Goal: Task Accomplishment & Management: Manage account settings

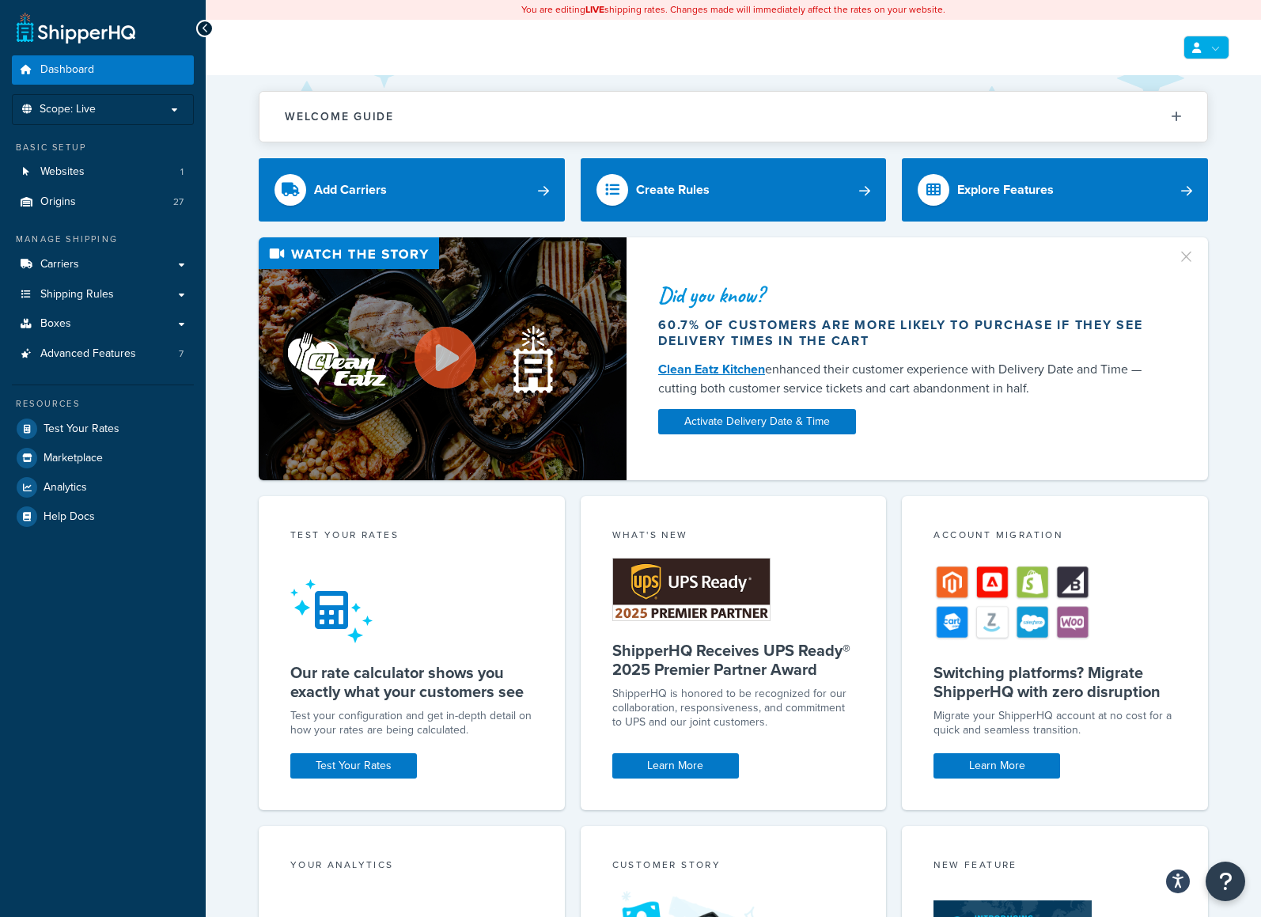
click at [1210, 51] on link at bounding box center [1206, 48] width 46 height 24
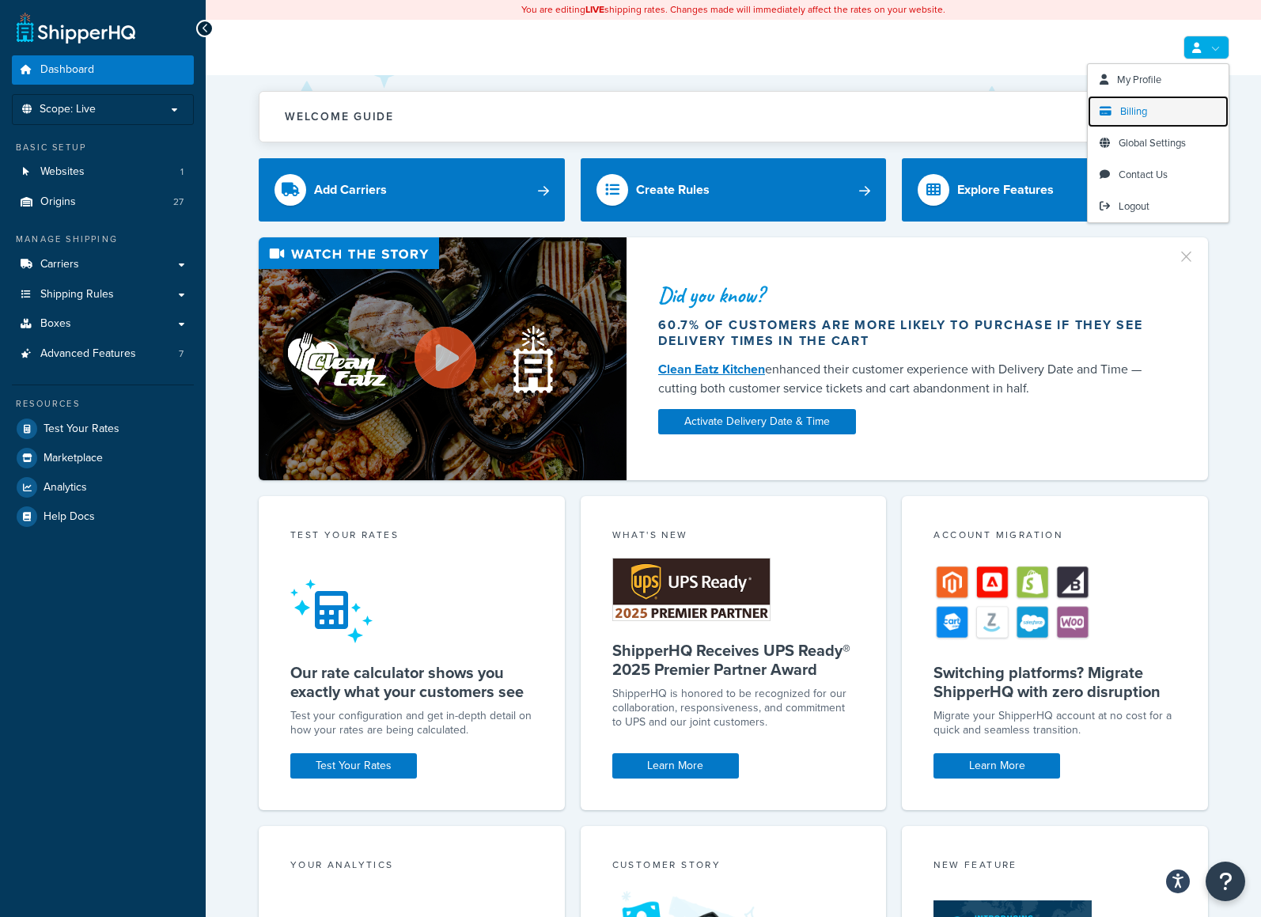
click at [1155, 110] on link "Billing" at bounding box center [1157, 112] width 141 height 32
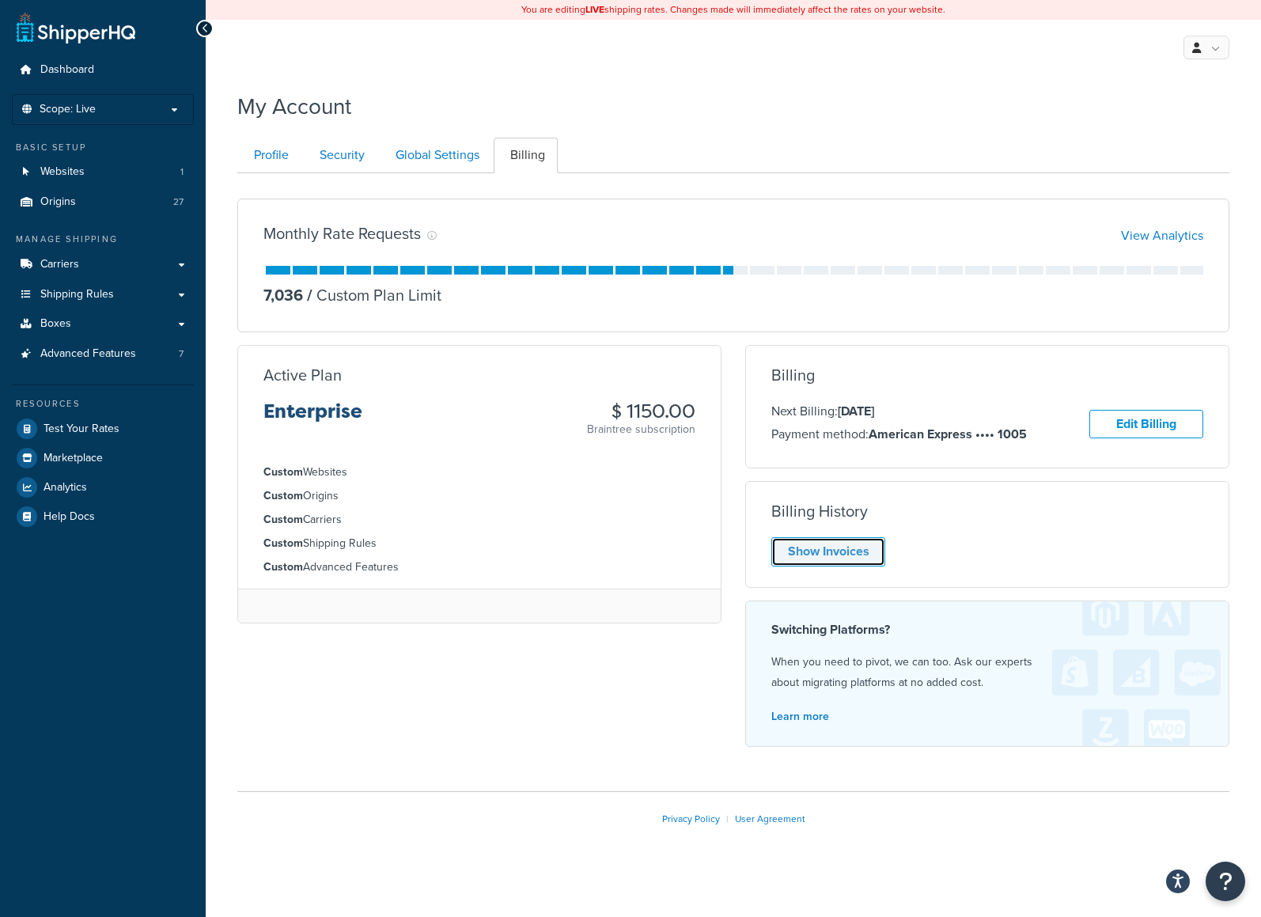
click at [846, 560] on link "Show Invoices" at bounding box center [828, 551] width 114 height 29
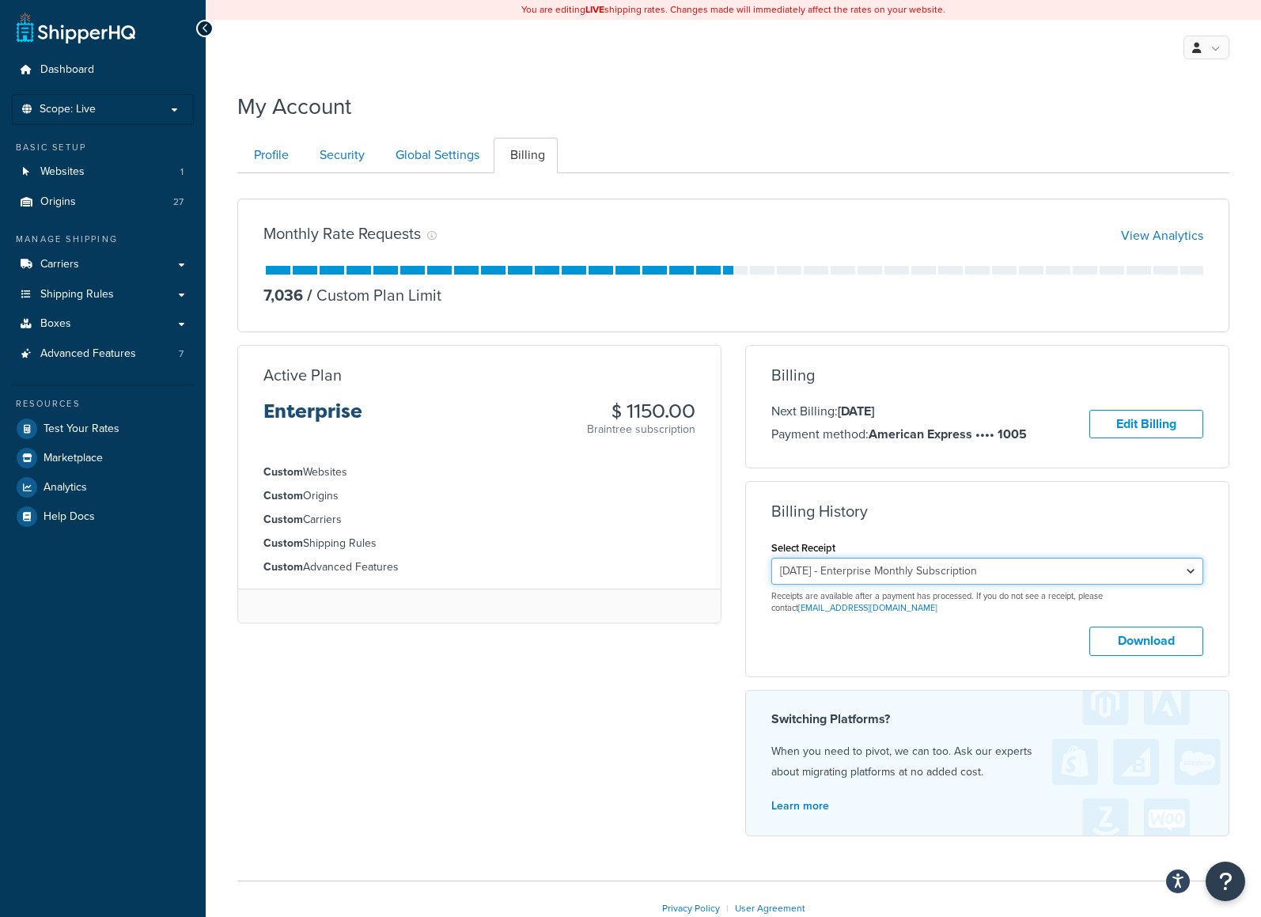
click at [1178, 573] on select "July 22, 2025 - Enterprise Monthly Subscription June 22, 2025 - Enterprise Mont…" at bounding box center [987, 571] width 432 height 27
select select "ebh4hknw"
click at [771, 560] on select "July 22, 2025 - Enterprise Monthly Subscription June 22, 2025 - Enterprise Mont…" at bounding box center [987, 571] width 432 height 27
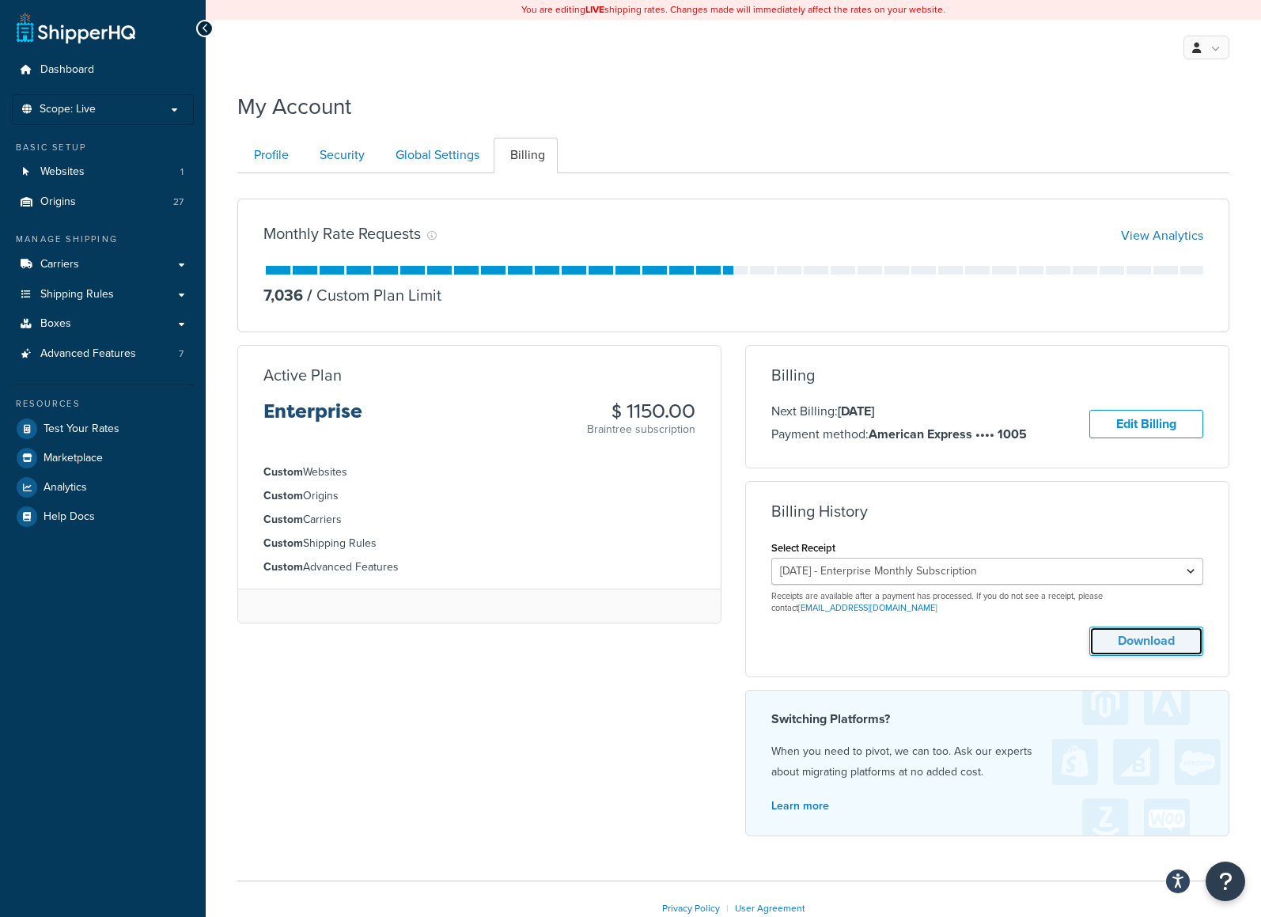
click at [1123, 648] on button "Download" at bounding box center [1146, 640] width 114 height 29
